Goal: Find specific page/section: Find specific page/section

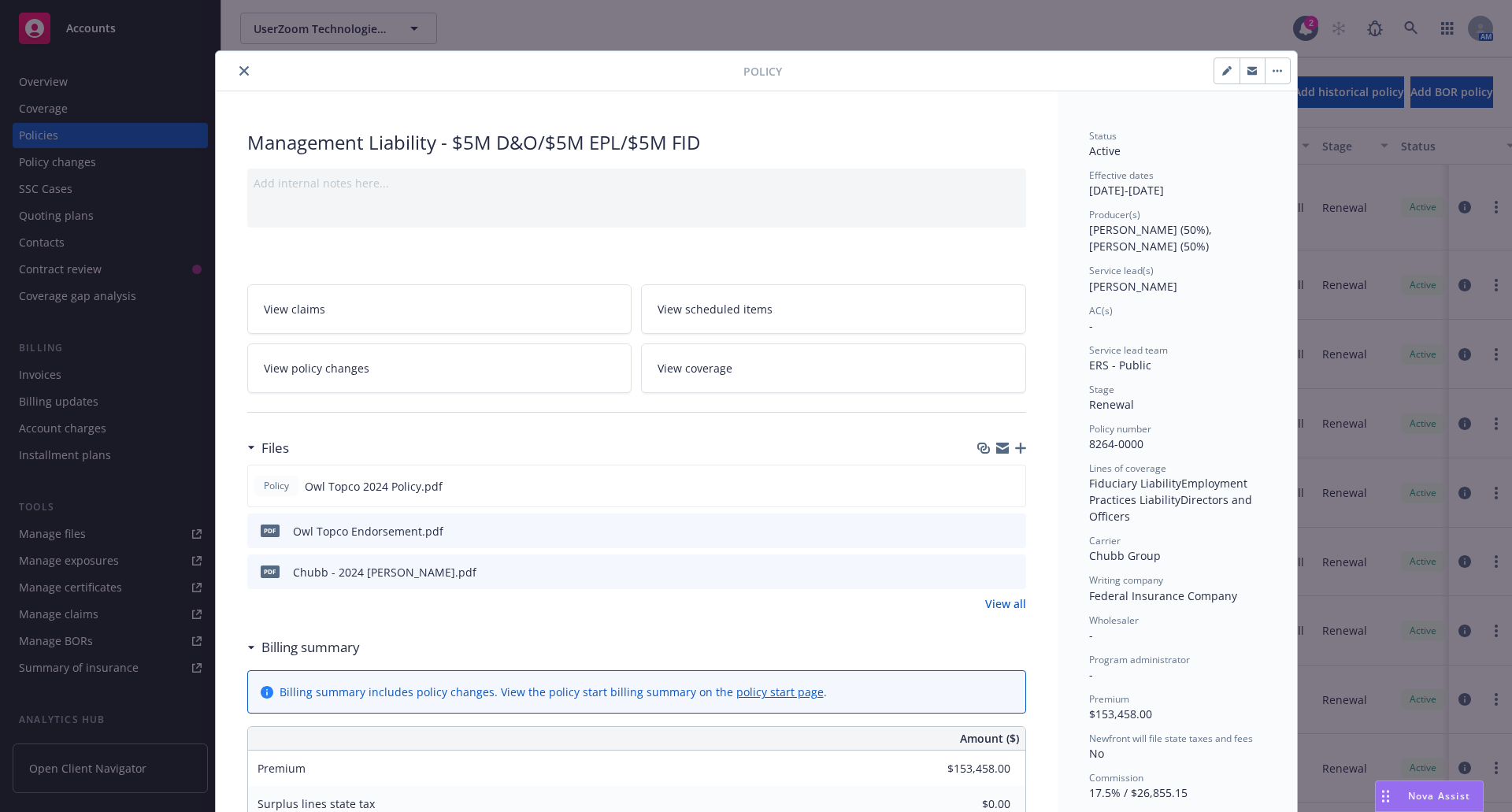
click at [227, 70] on div at bounding box center [483, 70] width 522 height 19
click at [239, 71] on icon "close" at bounding box center [244, 71] width 10 height 10
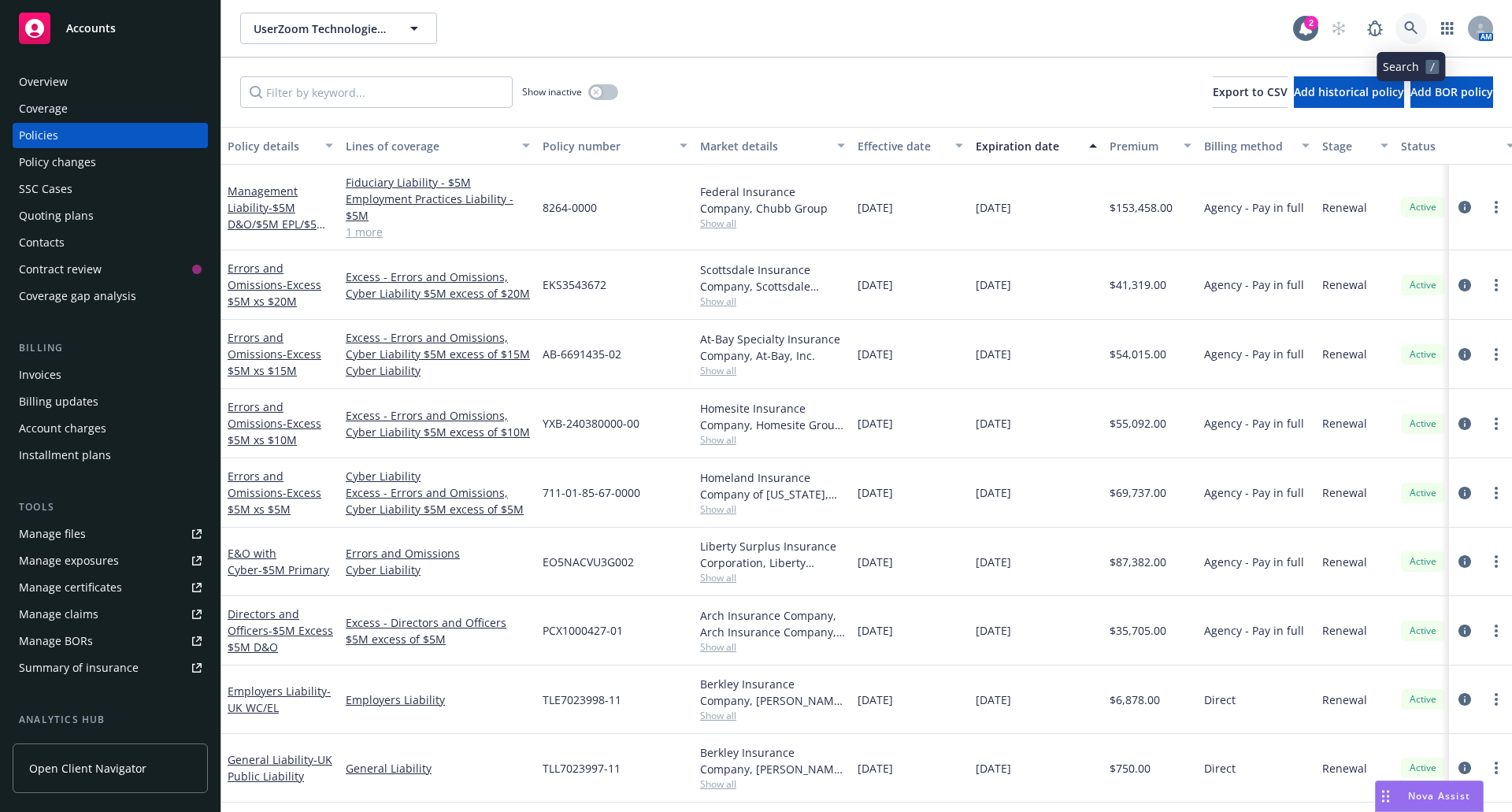
click at [1403, 37] on link at bounding box center [1410, 28] width 32 height 32
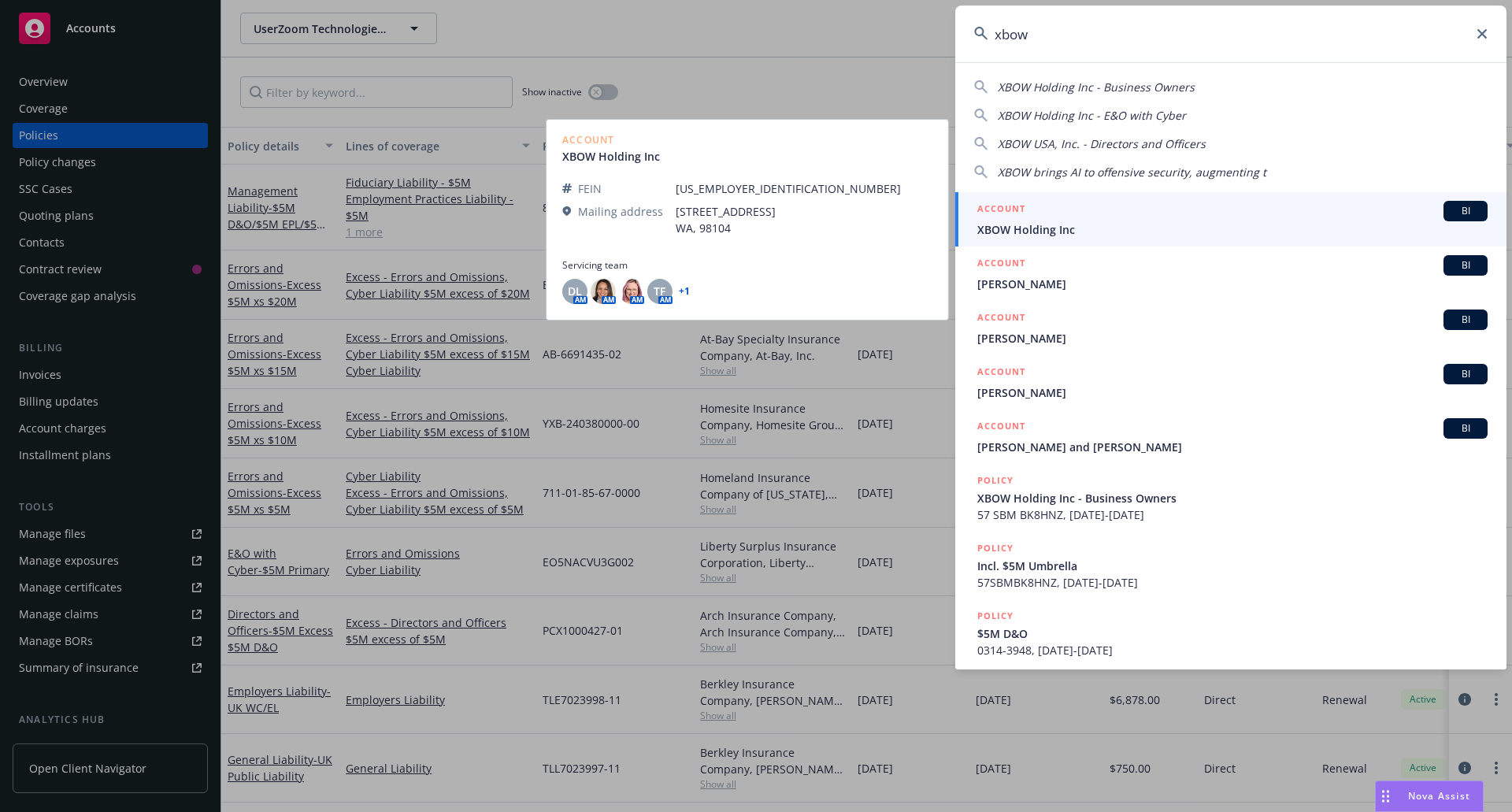
type input "xbow"
click at [1239, 217] on div "ACCOUNT BI" at bounding box center [1231, 210] width 510 height 20
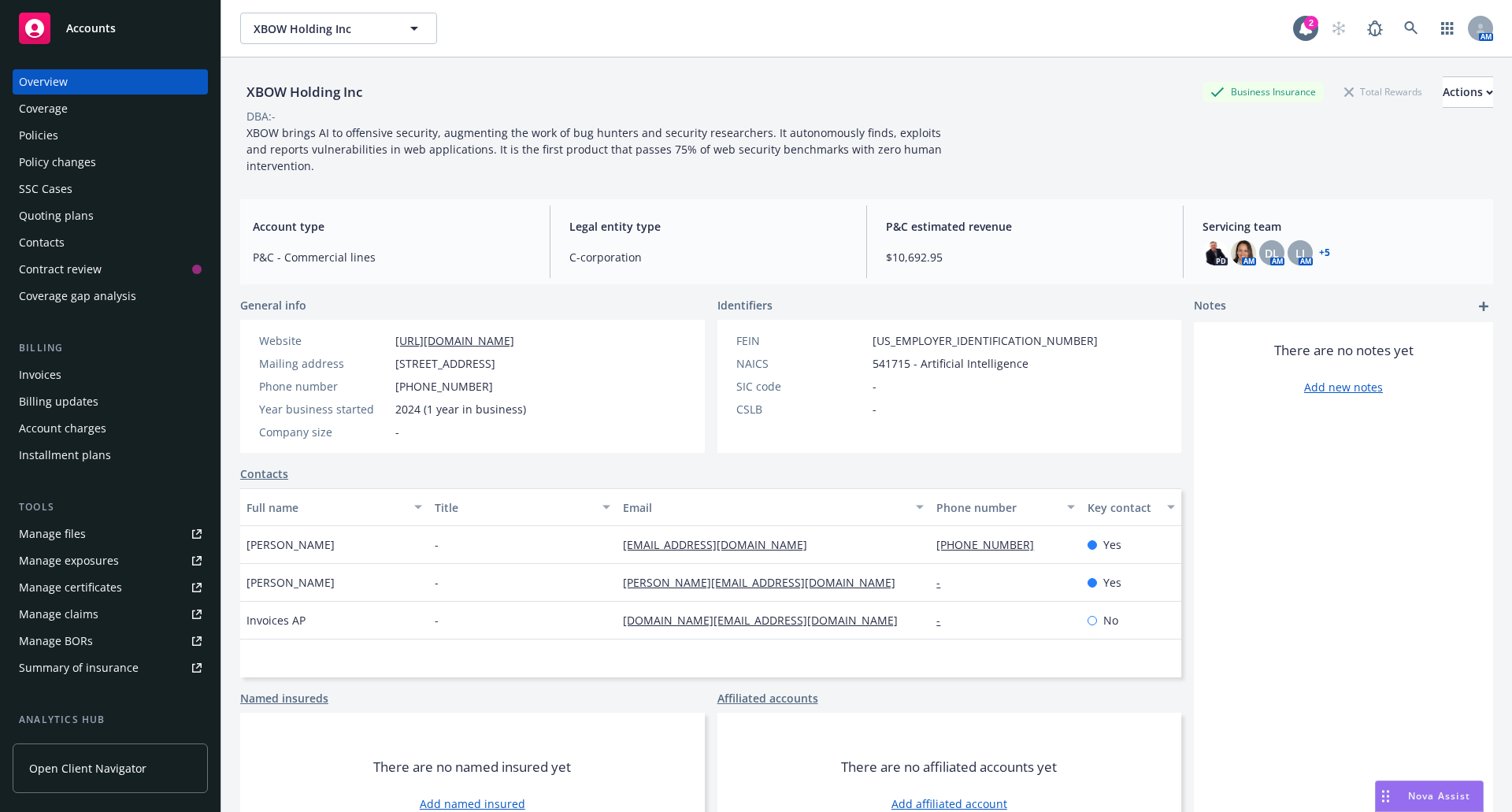
click at [51, 137] on div "Policies" at bounding box center [38, 135] width 40 height 25
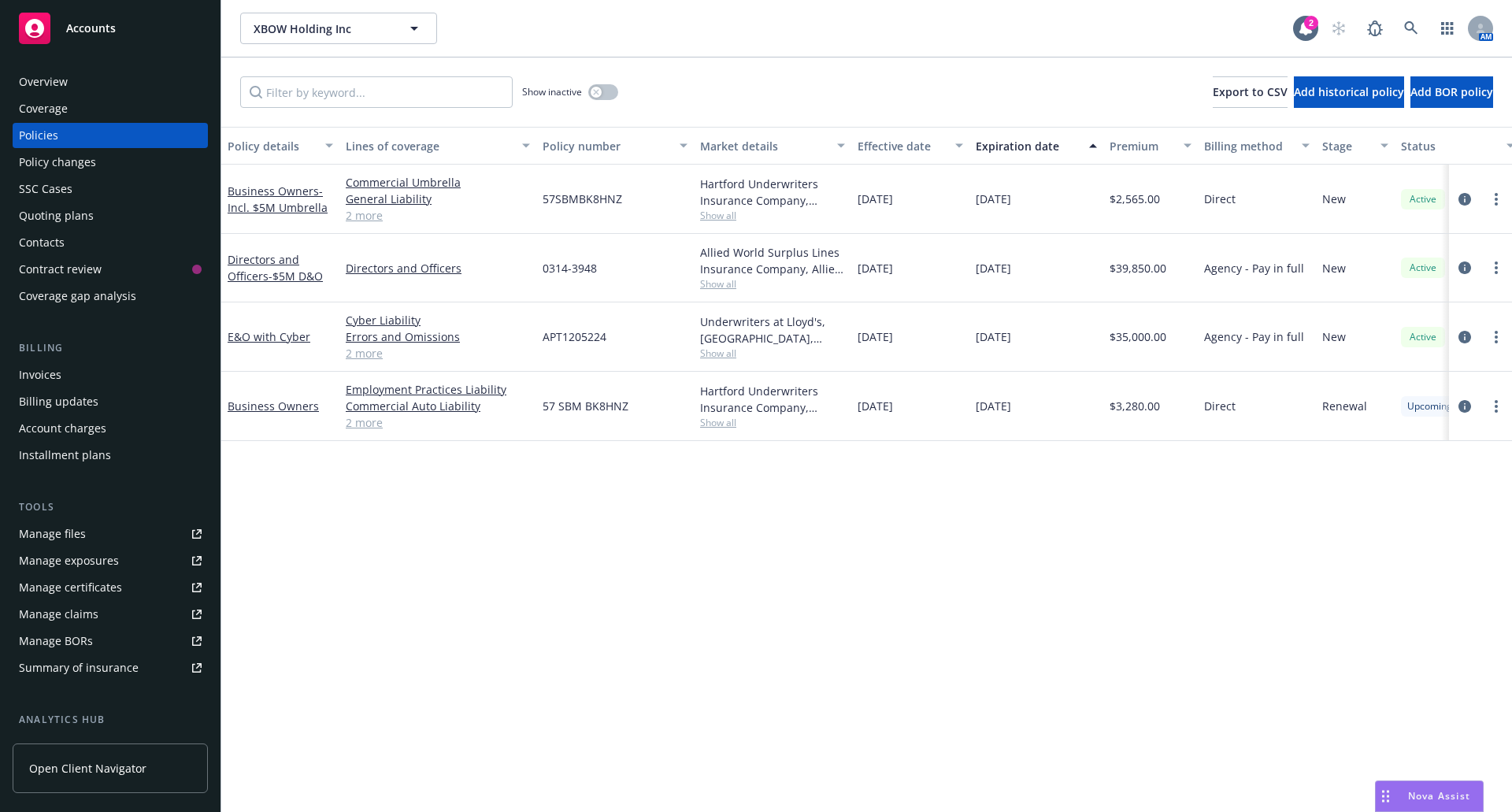
click at [351, 424] on link "2 more" at bounding box center [437, 422] width 184 height 16
click at [613, 633] on div "Policy details Lines of coverage Policy number Market details Effective date Ex…" at bounding box center [867, 469] width 1290 height 685
